Goal: Task Accomplishment & Management: Use online tool/utility

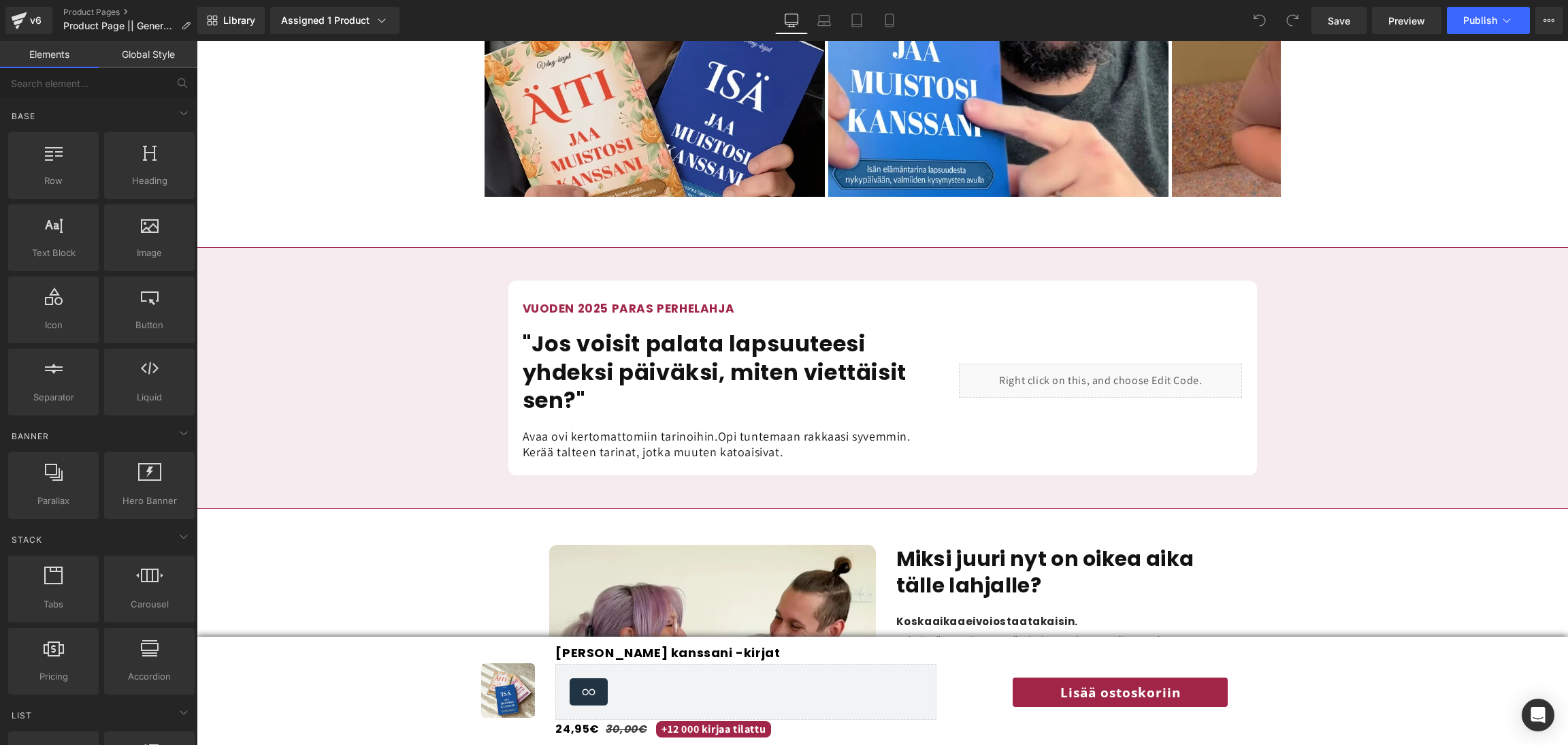
click at [1083, 364] on div "Liquid" at bounding box center [1101, 381] width 283 height 34
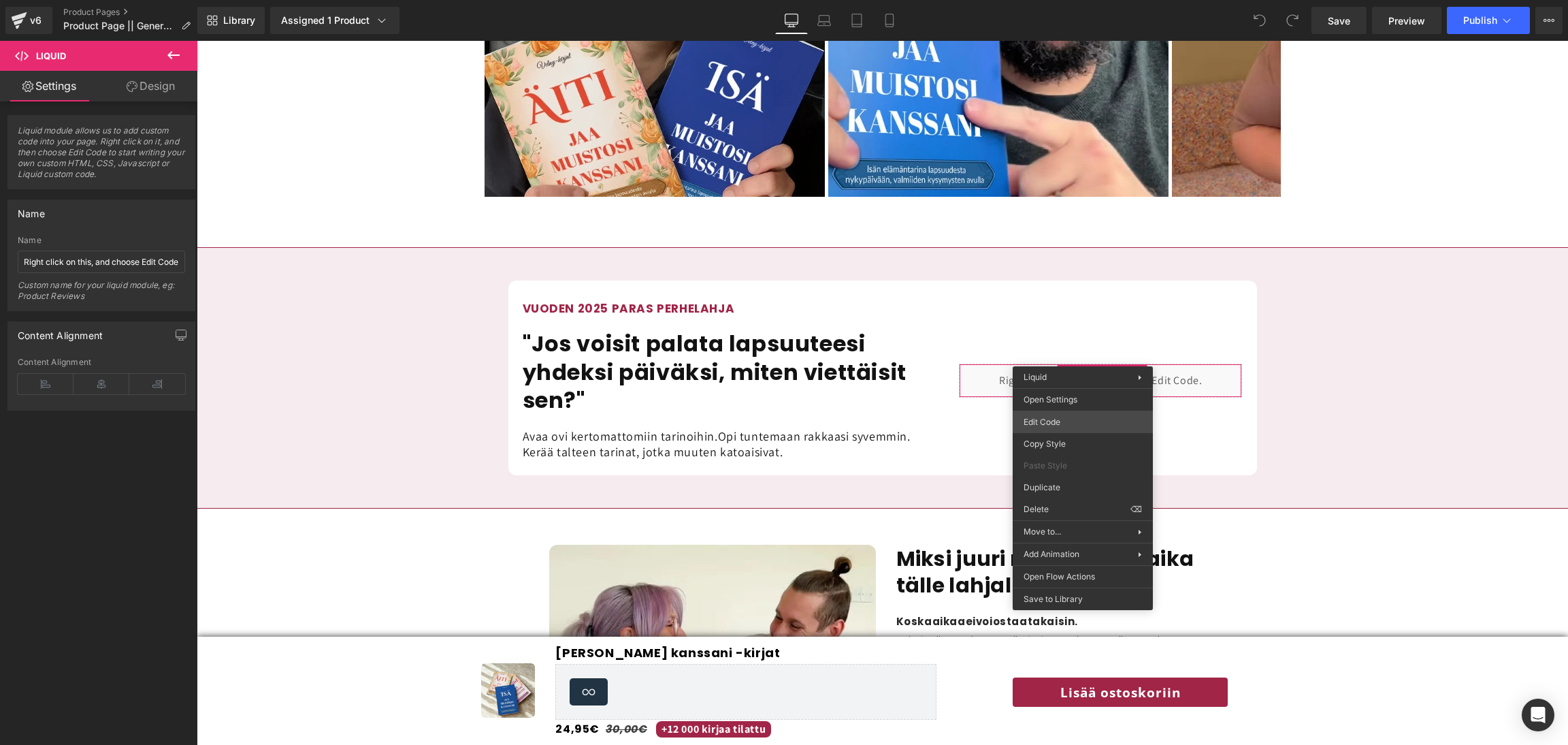
click at [1069, 0] on div "You are previewing how the will restyle your page. You can not edit Elements in…" at bounding box center [784, 0] width 1568 height 0
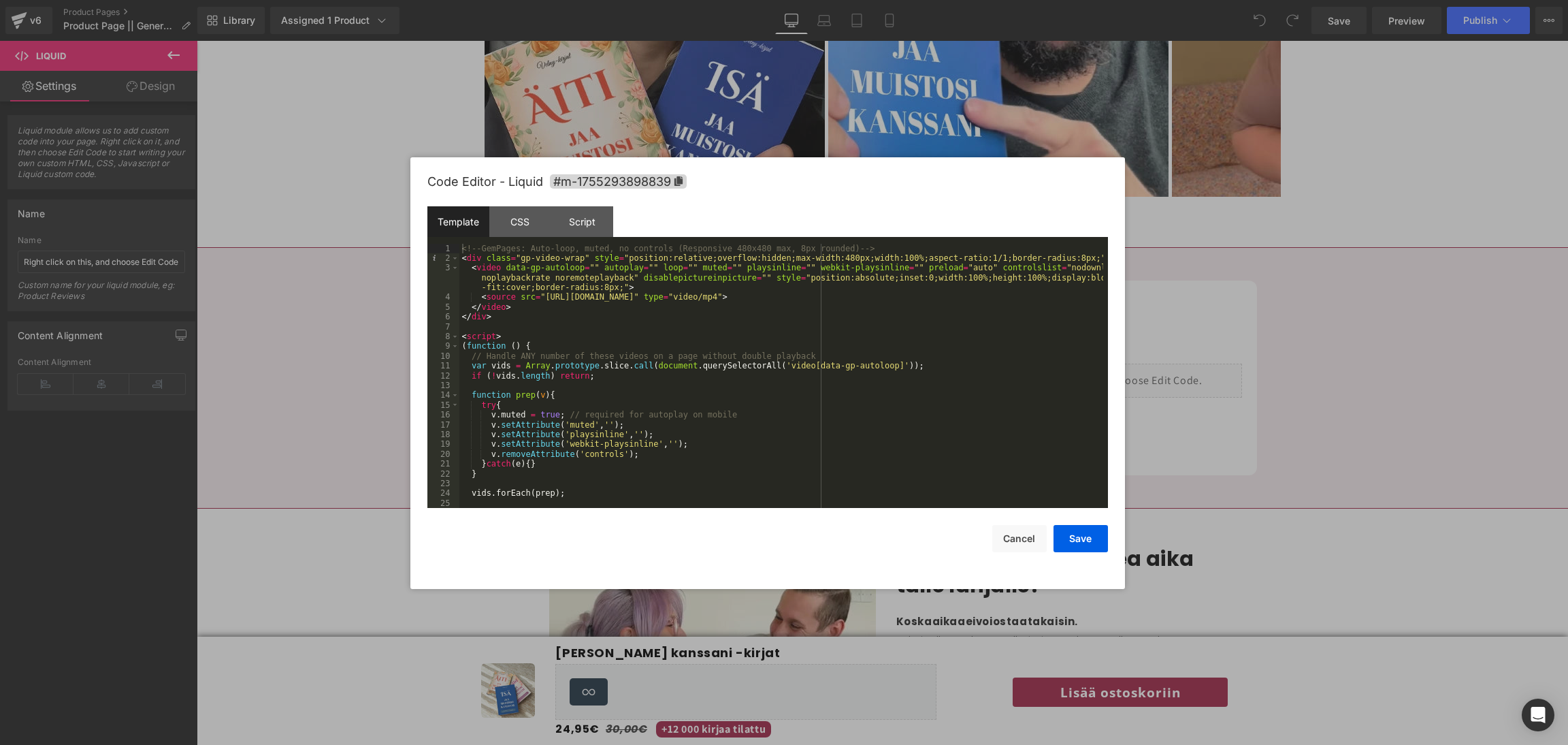
click at [756, 345] on div "<!-- GemPages: Auto-loop, muted, no controls (Responsive 480x480 max, 8px round…" at bounding box center [781, 386] width 644 height 285
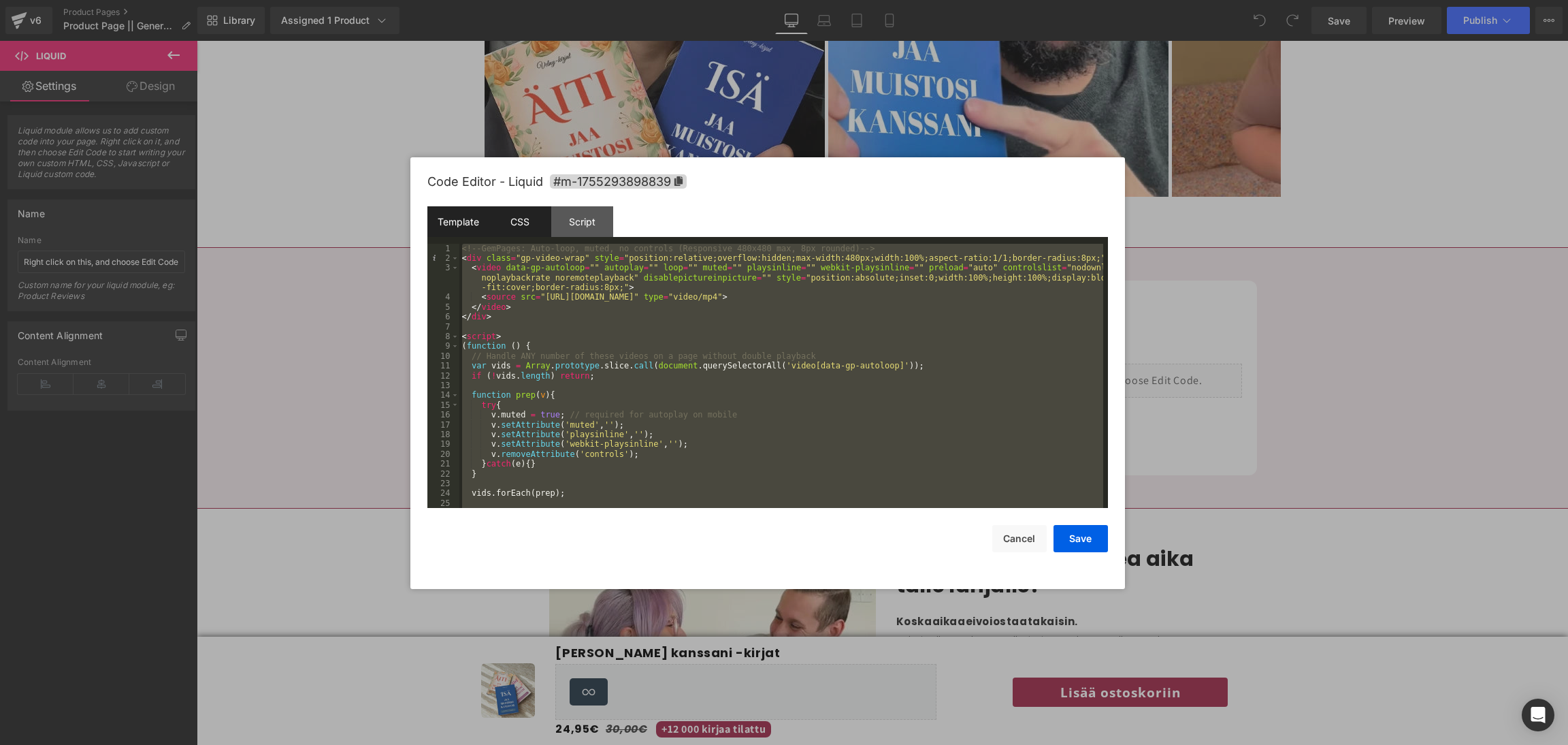
click at [517, 233] on div "CSS" at bounding box center [520, 221] width 62 height 31
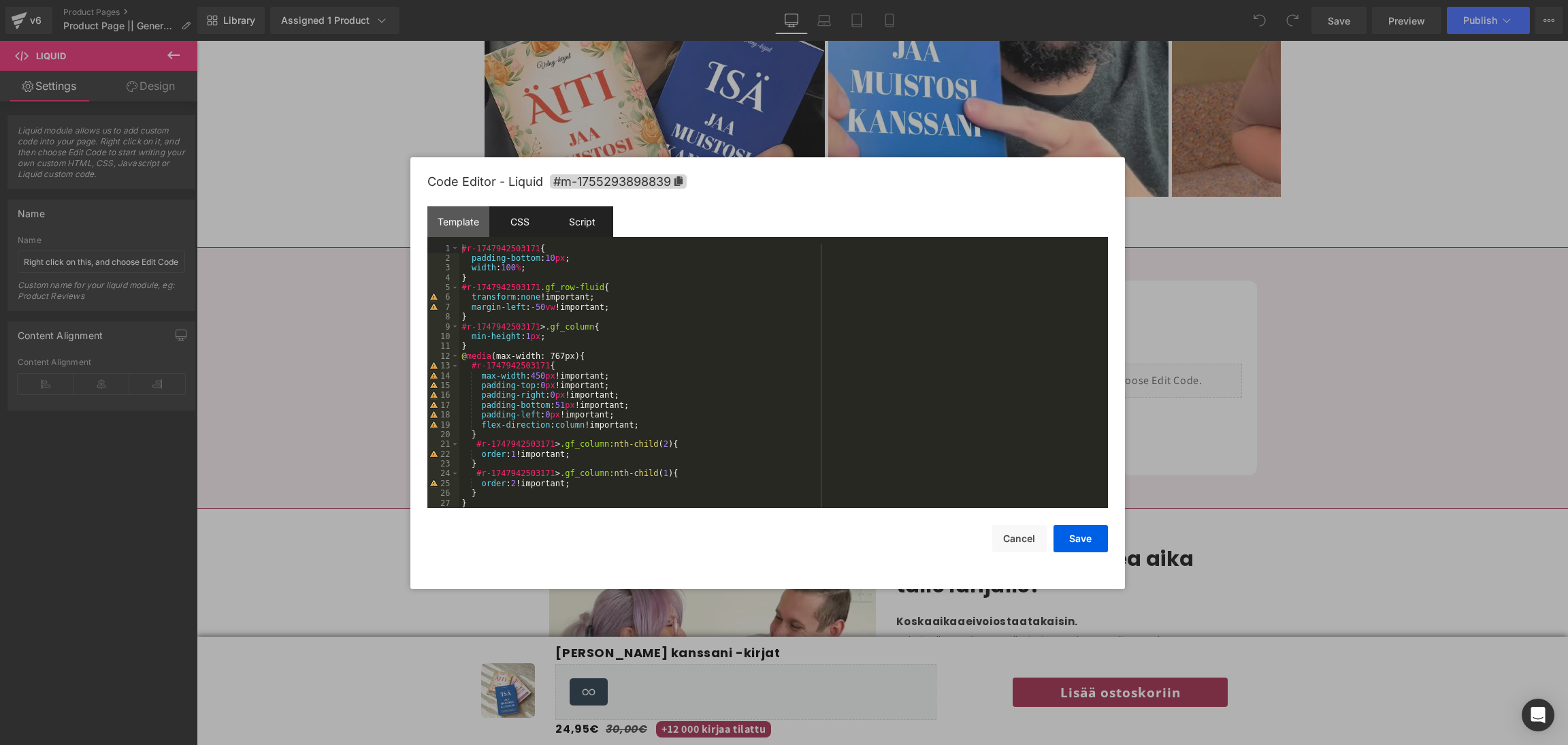
click at [570, 218] on div "Script" at bounding box center [582, 221] width 62 height 31
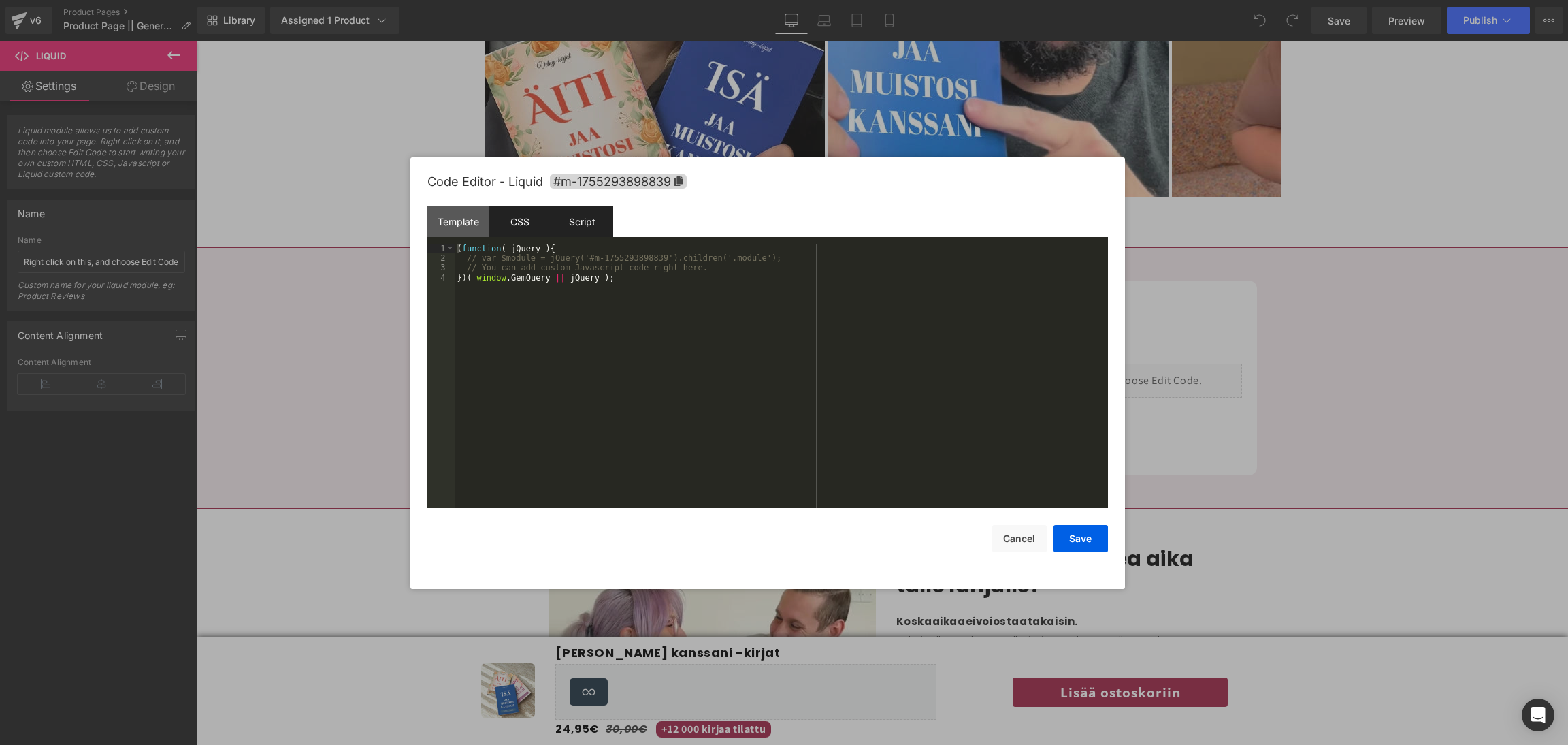
click at [523, 224] on div "CSS" at bounding box center [520, 221] width 62 height 31
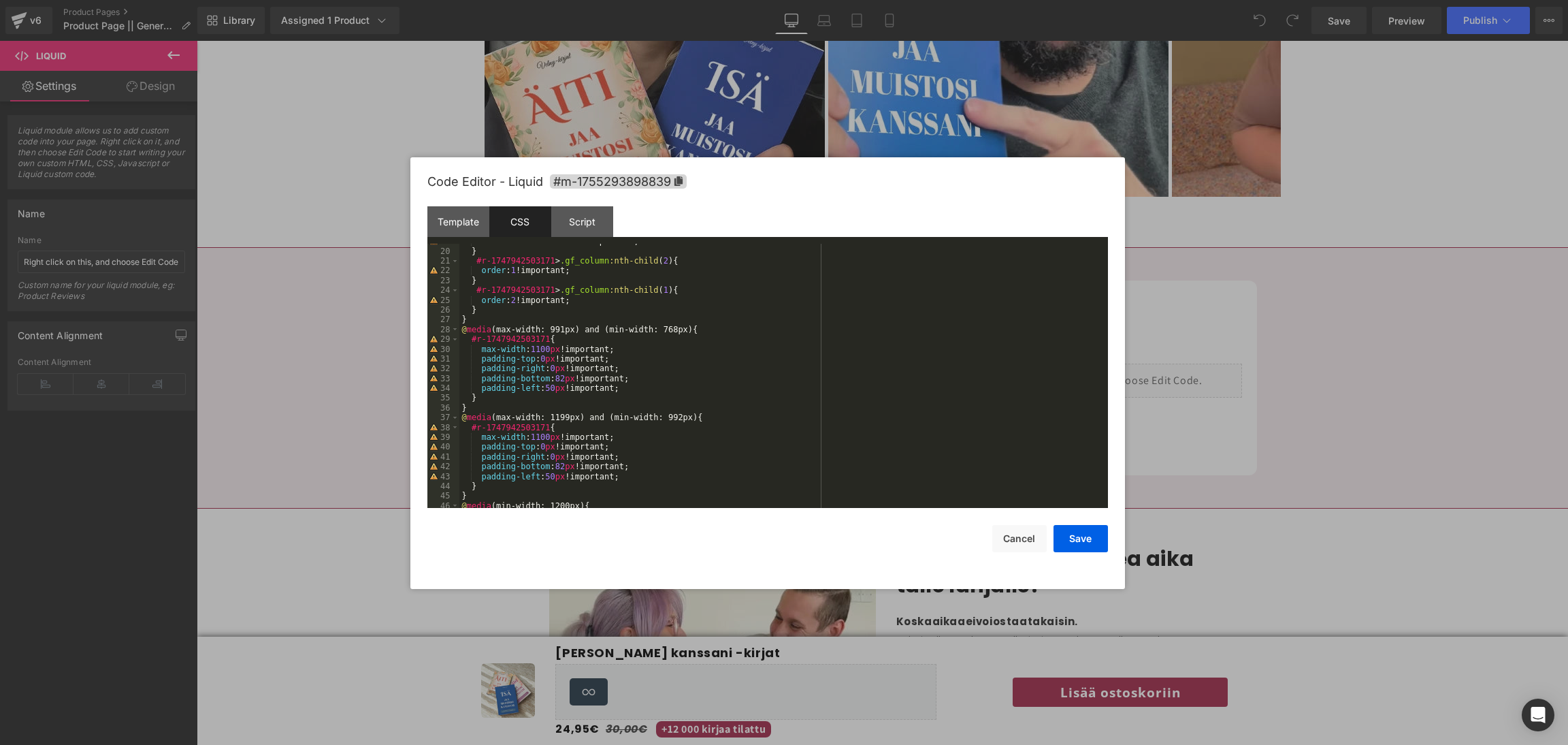
scroll to position [200, 0]
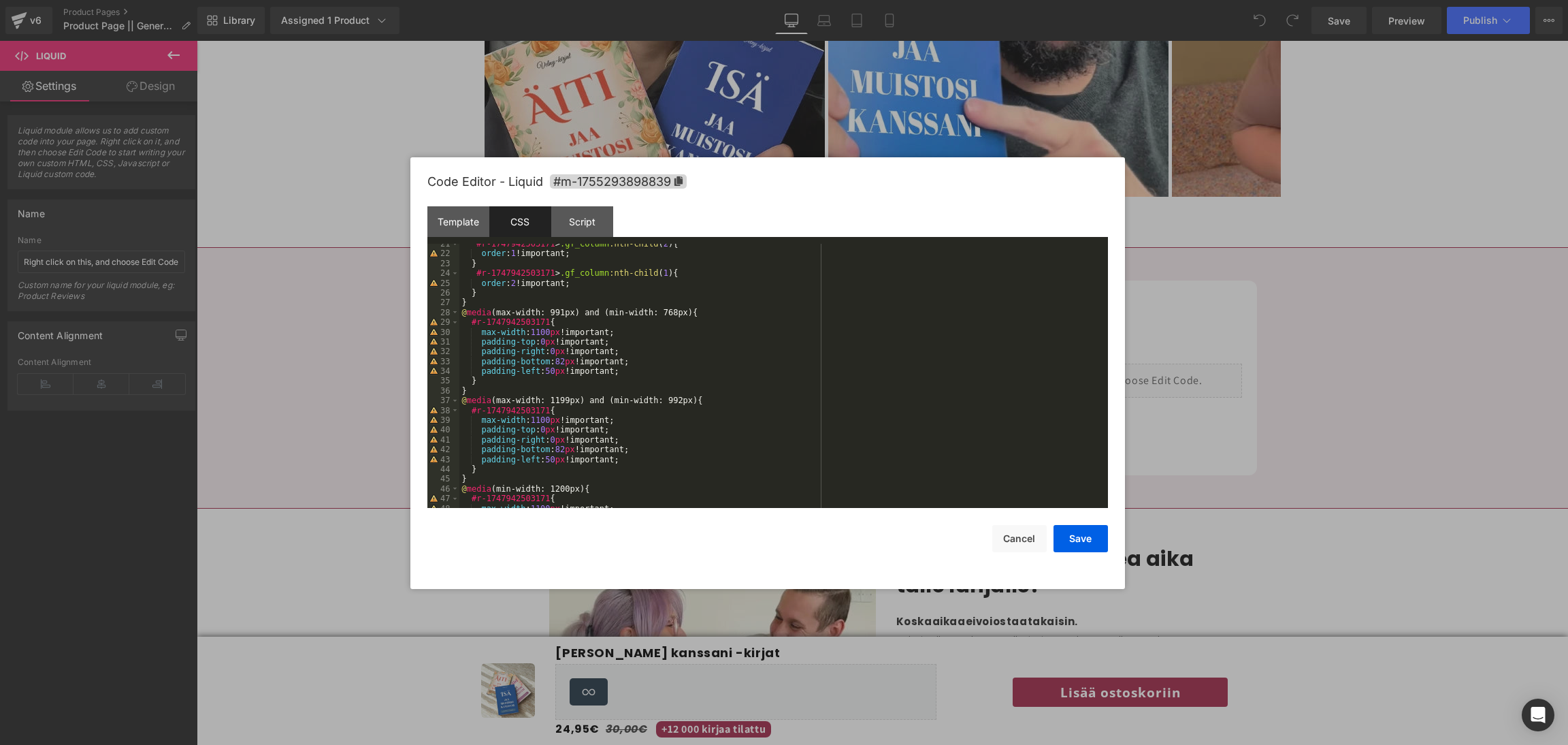
click at [545, 348] on div "#r-1747942503171 > .gf_column :nth-child ( 2 ) { order : 1 !important; } #r-174…" at bounding box center [781, 381] width 644 height 285
